Goal: Information Seeking & Learning: Find specific fact

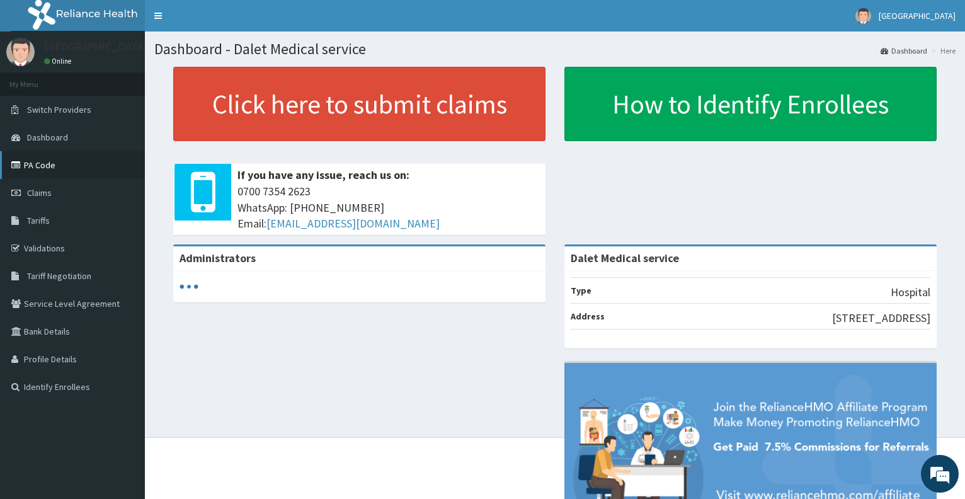
click at [46, 162] on link "PA Code" at bounding box center [72, 165] width 145 height 28
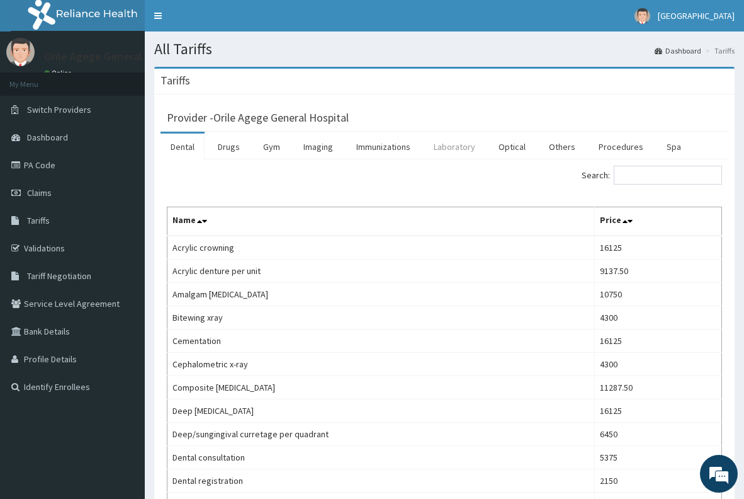
click at [462, 150] on link "Laboratory" at bounding box center [455, 146] width 62 height 26
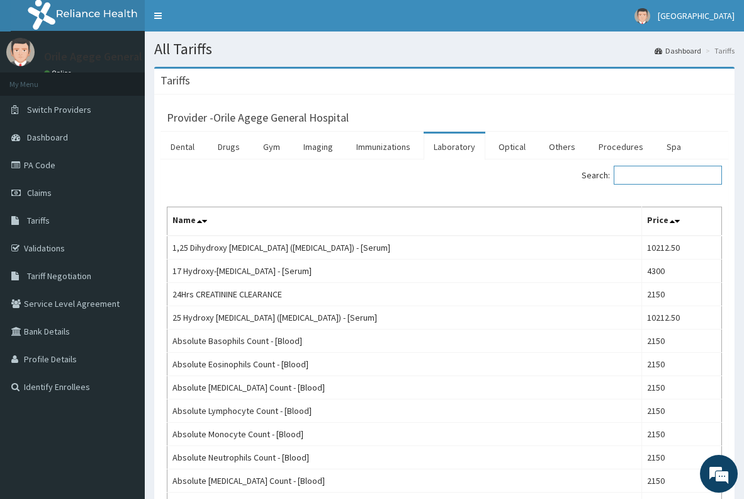
click at [650, 184] on input "Search:" at bounding box center [668, 175] width 108 height 19
paste input "Hepatitis B Surface Antigen (HBSAg)- Covered"
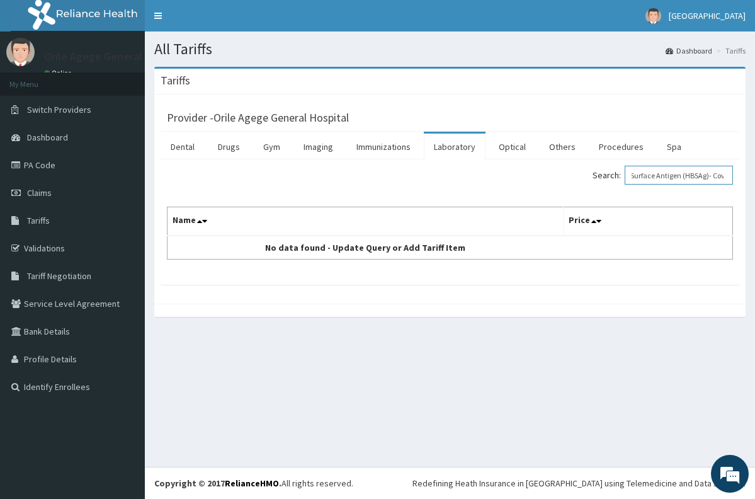
click at [650, 184] on input "Hepatitis B Surface Antigen (HBSAg)- Covered" at bounding box center [679, 175] width 108 height 19
type input "Hepatitis B Surface Antigen (HBSAg)- Covered"
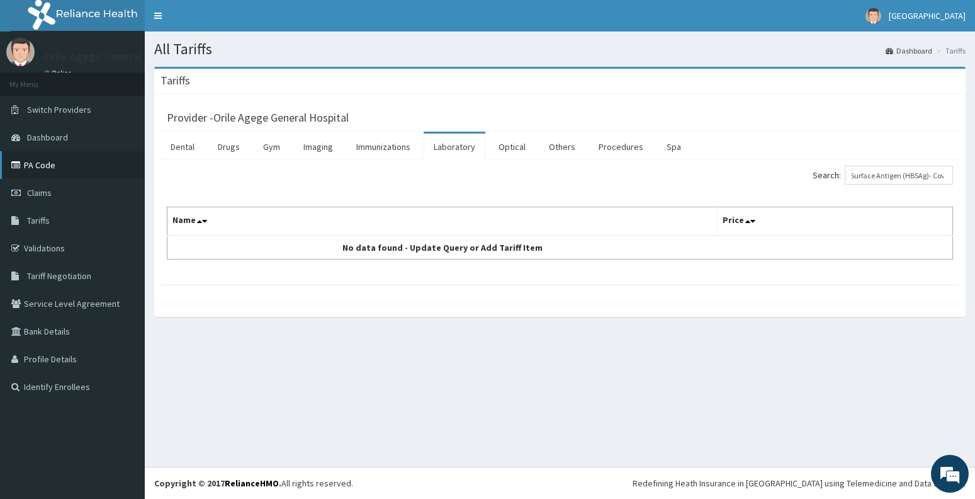
click at [32, 164] on link "PA Code" at bounding box center [72, 165] width 145 height 28
